Goal: Task Accomplishment & Management: Use online tool/utility

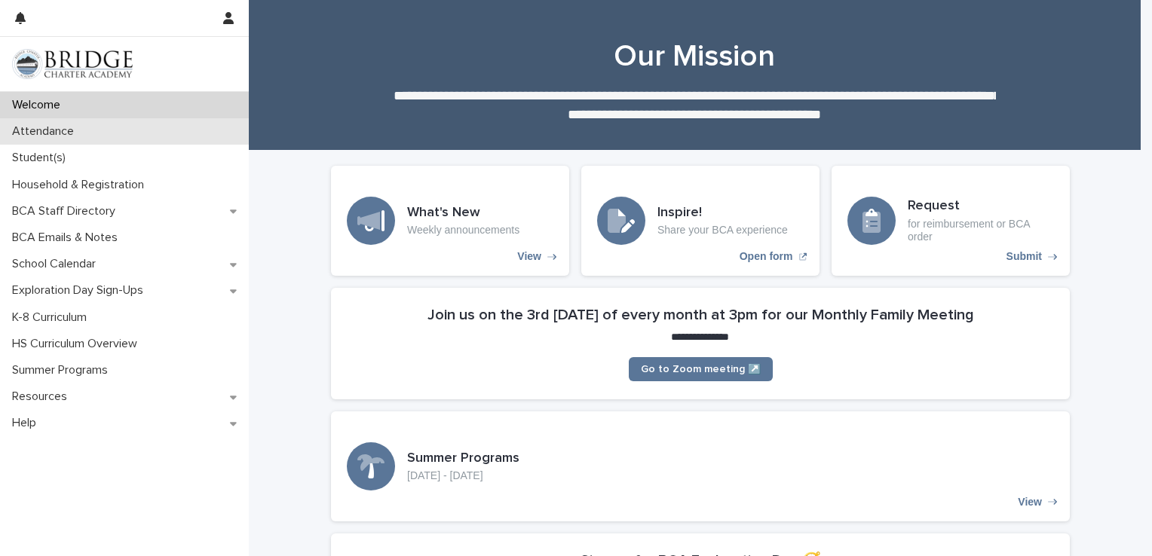
click at [60, 131] on p "Attendance" at bounding box center [46, 131] width 80 height 14
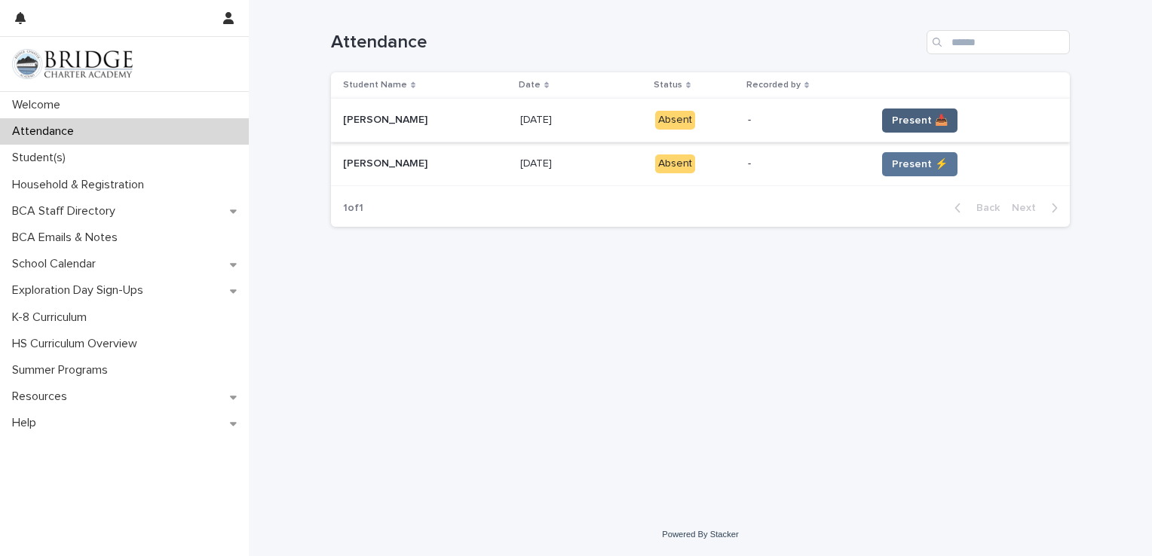
click at [899, 116] on span "Present 📥" at bounding box center [920, 120] width 56 height 15
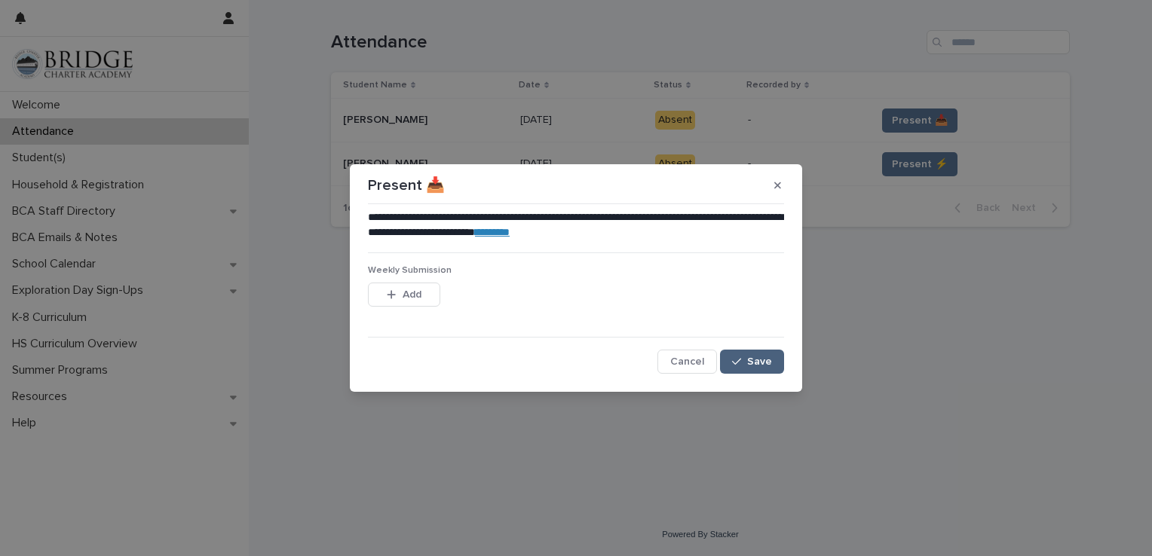
click at [764, 358] on span "Save" at bounding box center [759, 362] width 25 height 11
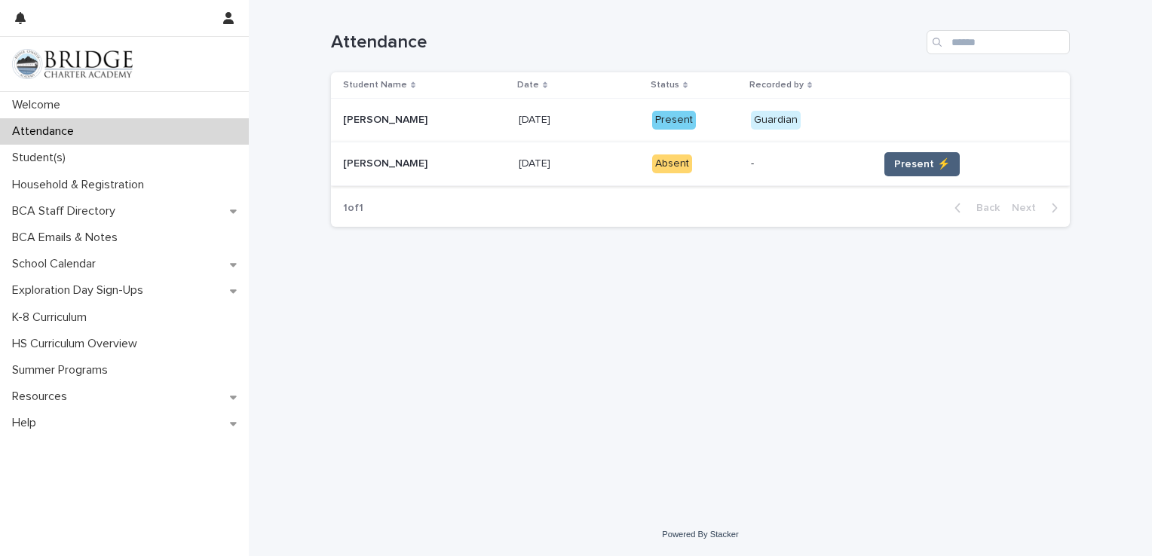
click at [916, 162] on span "Present ⚡" at bounding box center [922, 164] width 56 height 15
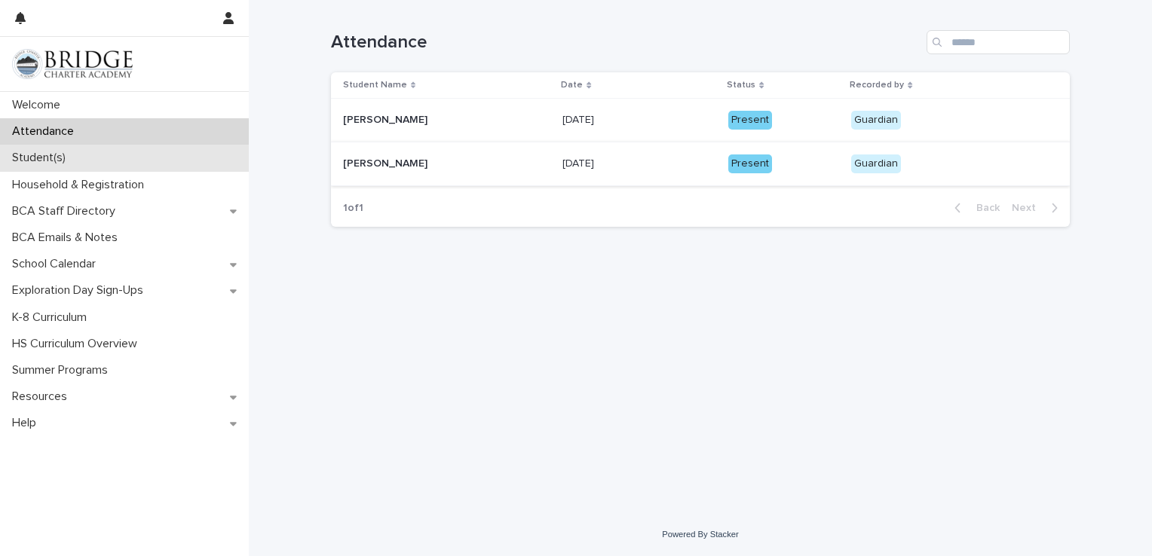
click at [129, 149] on div "Student(s)" at bounding box center [124, 158] width 249 height 26
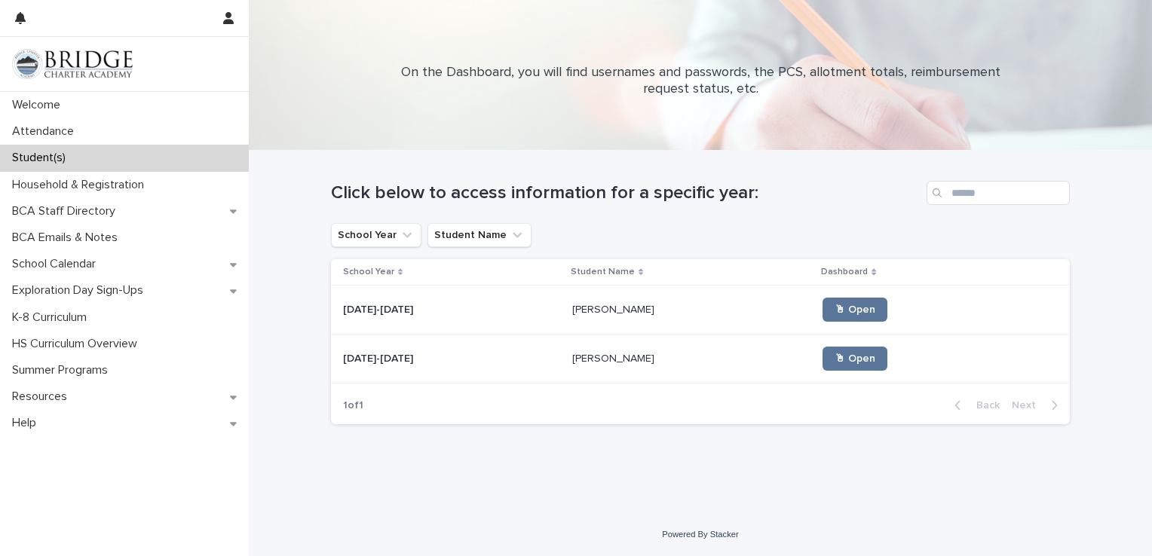
click at [540, 311] on p at bounding box center [451, 310] width 217 height 13
